Goal: Information Seeking & Learning: Learn about a topic

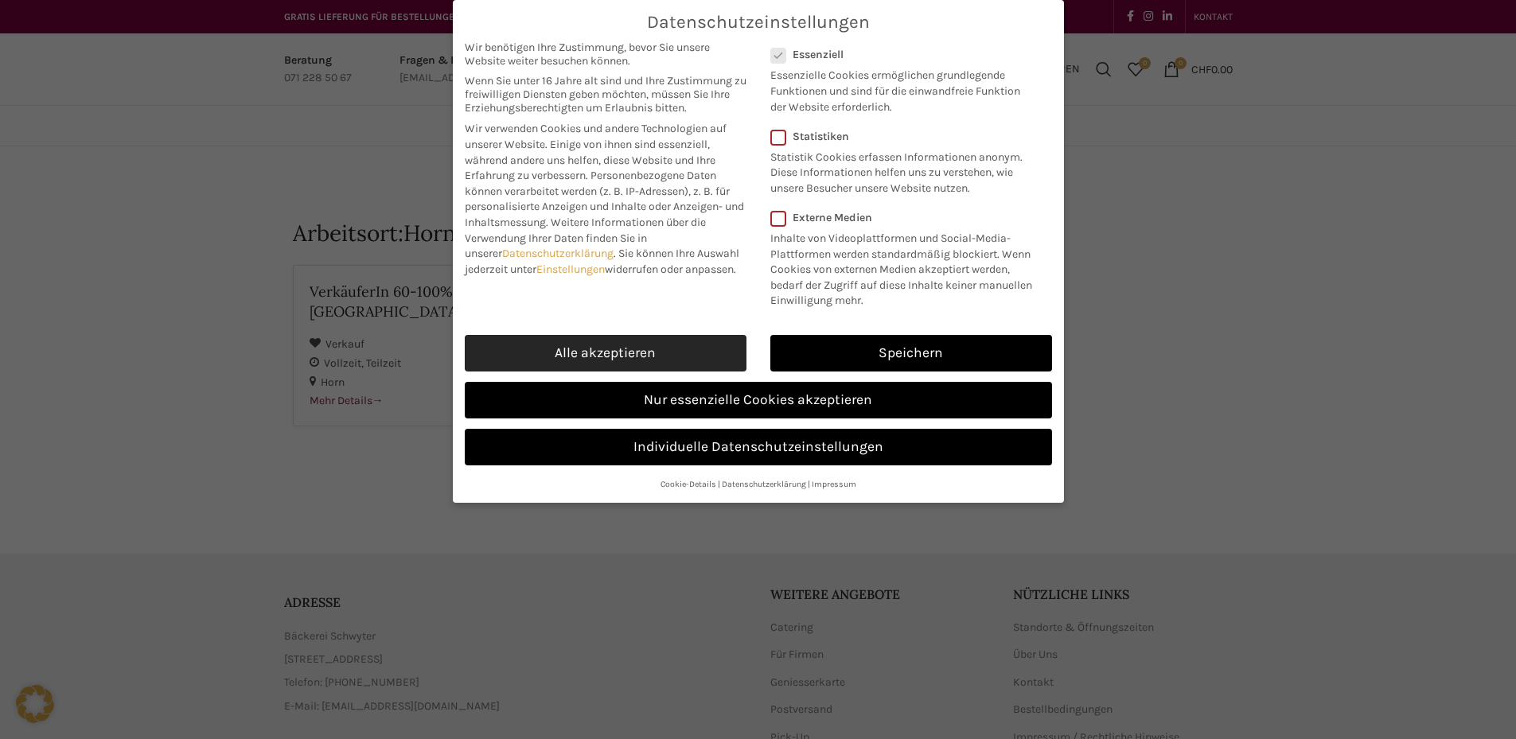
click at [692, 340] on link "Alle akzeptieren" at bounding box center [606, 353] width 282 height 37
checkbox input "true"
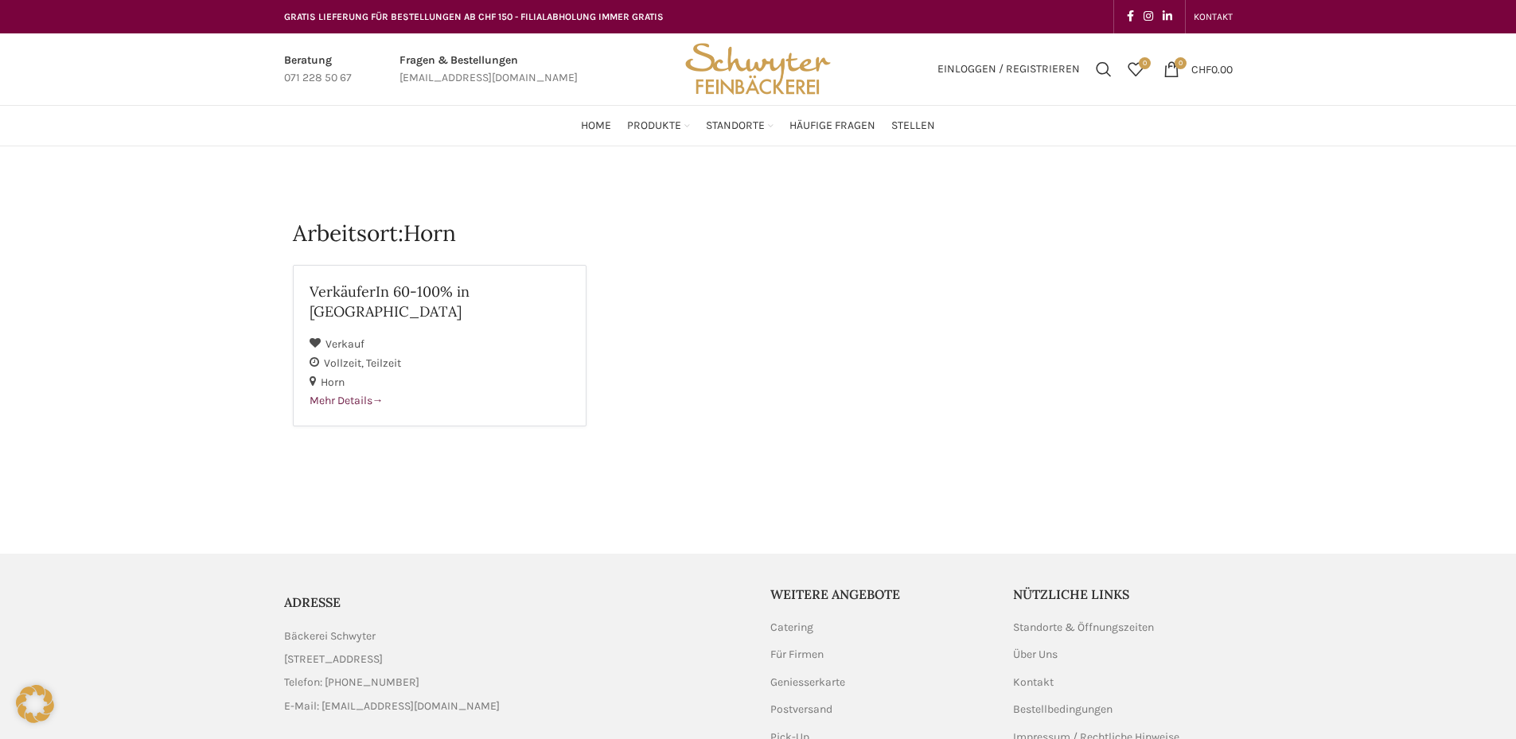
click at [524, 173] on main "Arbeitsort: Horn VerkäuferIn 60-100% in [GEOGRAPHIC_DATA] Verkauf Vollzeit Teil…" at bounding box center [758, 334] width 972 height 376
